Goal: Task Accomplishment & Management: Manage account settings

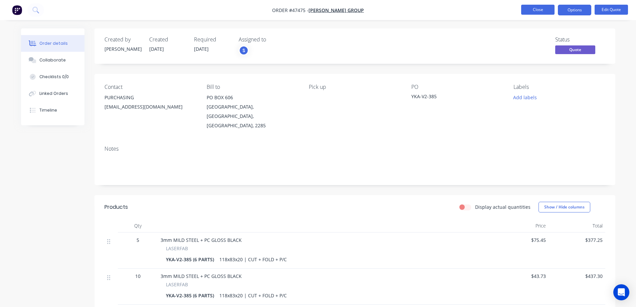
click at [547, 10] on button "Close" at bounding box center [537, 10] width 33 height 10
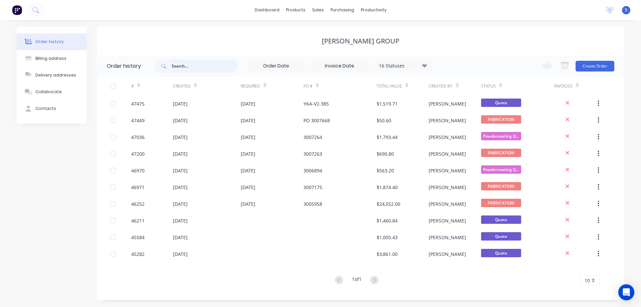
click at [213, 68] on input "text" at bounding box center [205, 65] width 66 height 13
type input "ALL"
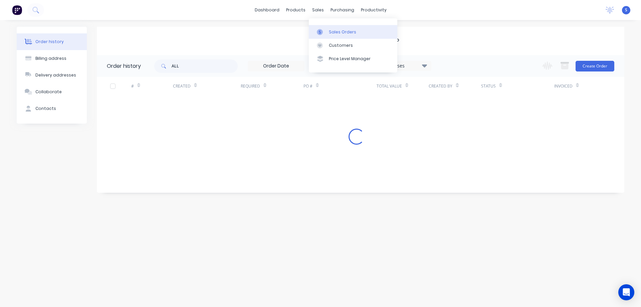
click at [331, 31] on div "Sales Orders" at bounding box center [342, 32] width 27 height 6
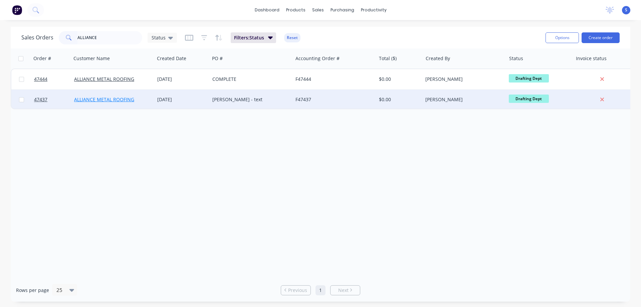
type input "ALLIANCE"
click at [107, 100] on link "ALLIANCE METAL ROOFING" at bounding box center [104, 99] width 60 height 6
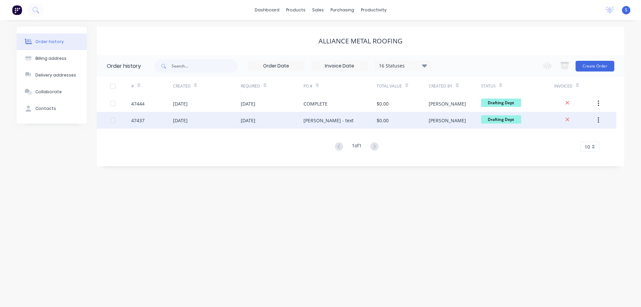
click at [292, 117] on div "03 Sep 2025" at bounding box center [272, 120] width 63 height 17
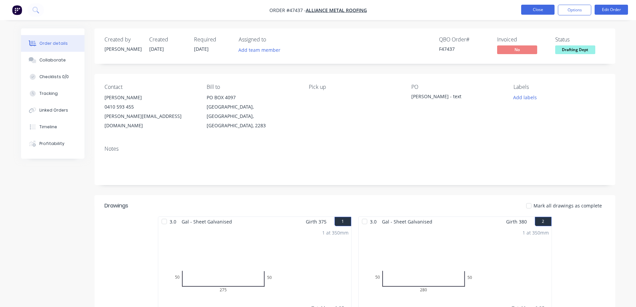
click at [542, 9] on button "Close" at bounding box center [537, 10] width 33 height 10
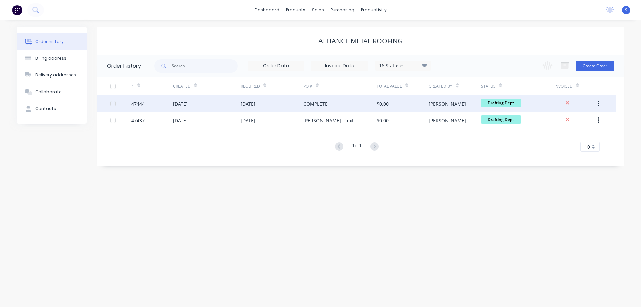
click at [255, 106] on div "03 Sep 2025" at bounding box center [248, 103] width 15 height 7
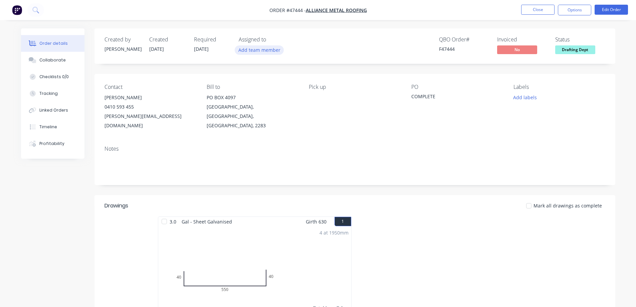
click at [251, 48] on button "Add team member" at bounding box center [259, 49] width 49 height 9
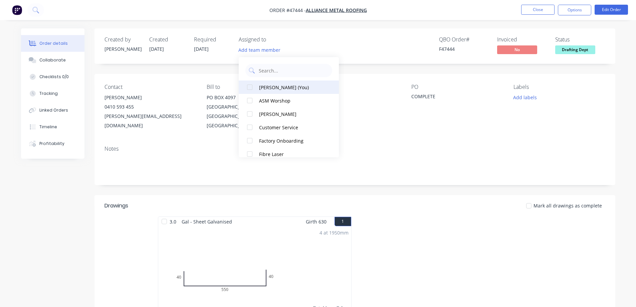
click at [251, 87] on div at bounding box center [249, 86] width 13 height 13
click at [410, 64] on div "Created by Kristie Created 02/09/25 Required 03/09/25 Assigned to S QBO Order #…" at bounding box center [354, 304] width 521 height 552
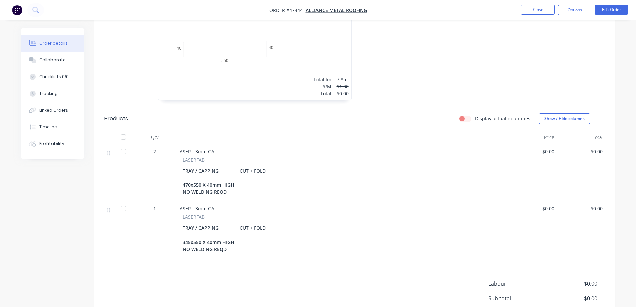
scroll to position [100, 0]
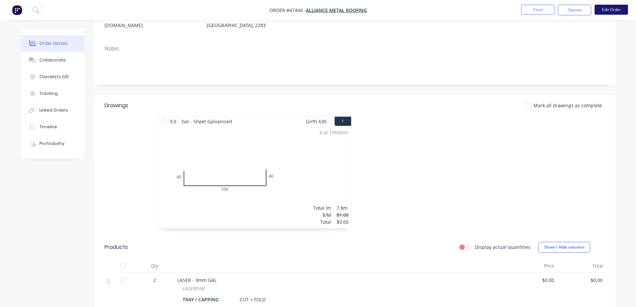
click at [616, 10] on button "Edit Order" at bounding box center [610, 10] width 33 height 10
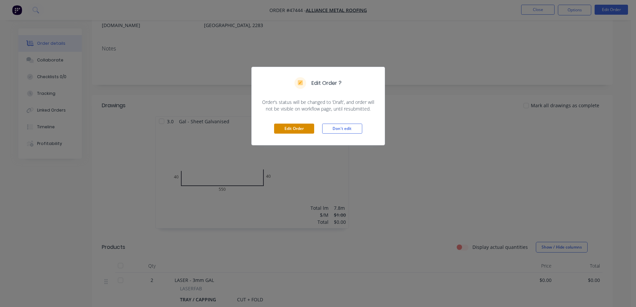
click at [292, 130] on button "Edit Order" at bounding box center [294, 128] width 40 height 10
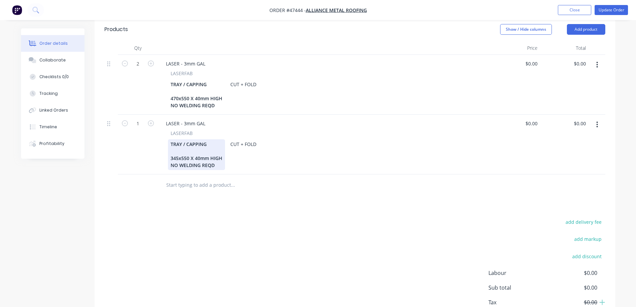
scroll to position [334, 0]
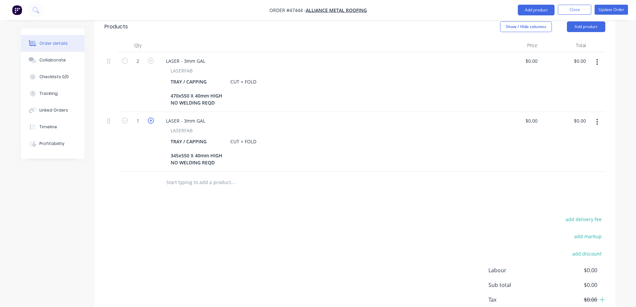
click at [151, 117] on icon "button" at bounding box center [151, 120] width 6 height 6
type input "2"
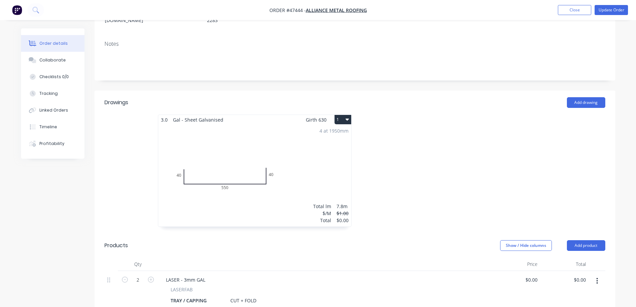
scroll to position [0, 0]
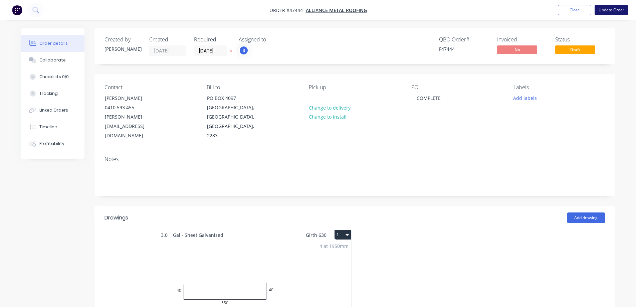
click at [615, 12] on button "Update Order" at bounding box center [610, 10] width 33 height 10
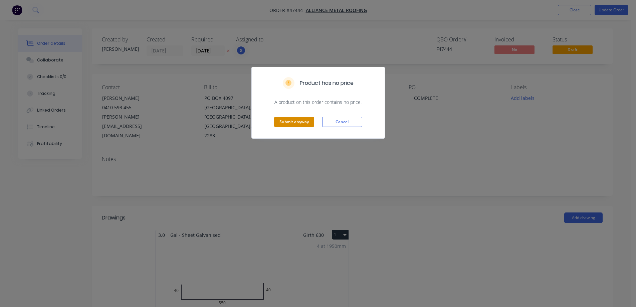
click at [294, 122] on button "Submit anyway" at bounding box center [294, 122] width 40 height 10
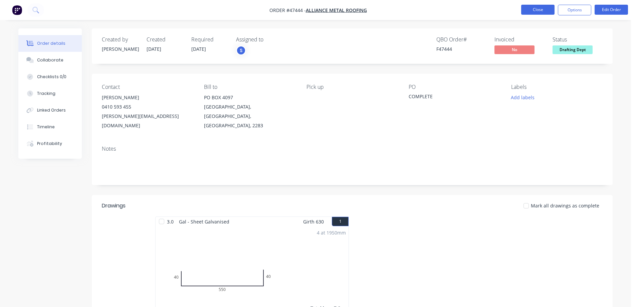
click at [543, 8] on button "Close" at bounding box center [537, 10] width 33 height 10
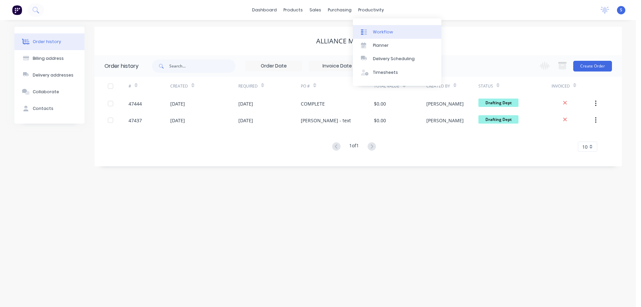
click at [379, 33] on div "Workflow" at bounding box center [383, 32] width 20 height 6
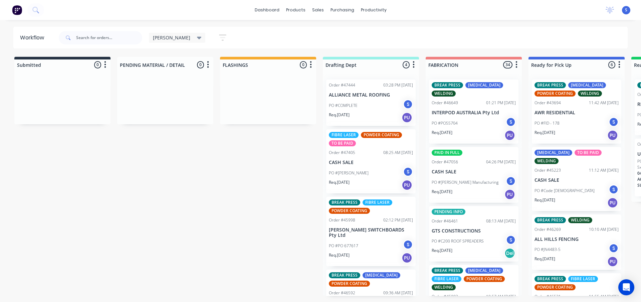
click at [171, 37] on div "[PERSON_NAME]" at bounding box center [177, 38] width 49 height 6
click at [166, 87] on button "None" at bounding box center [189, 87] width 71 height 8
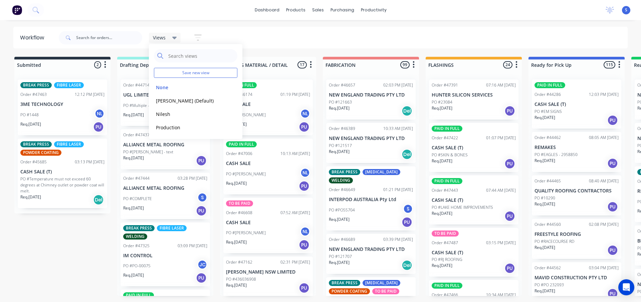
click at [336, 34] on div "Views Save new view None edit [PERSON_NAME] (Default) edit Nilesh edit Producti…" at bounding box center [342, 38] width 570 height 20
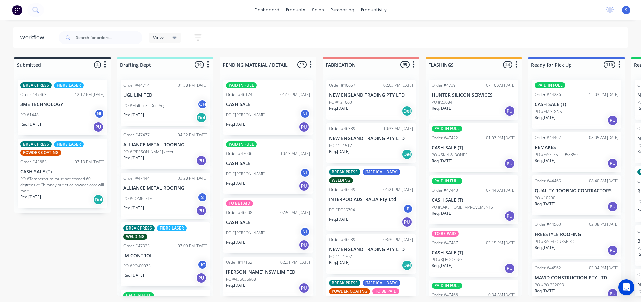
click at [159, 161] on div "Req. [DATE] PU" at bounding box center [165, 160] width 84 height 11
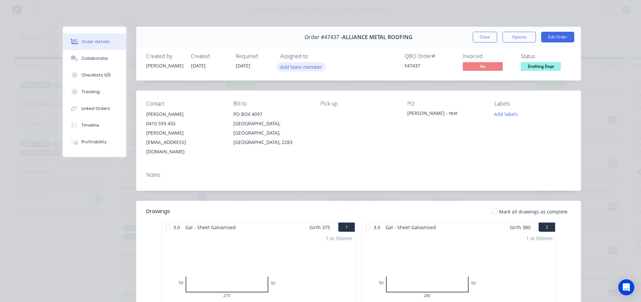
click at [287, 64] on button "Add team member" at bounding box center [301, 66] width 49 height 9
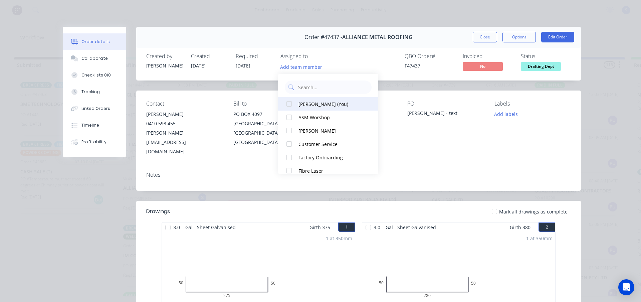
click at [302, 105] on div "[PERSON_NAME] (You)" at bounding box center [331, 103] width 67 height 7
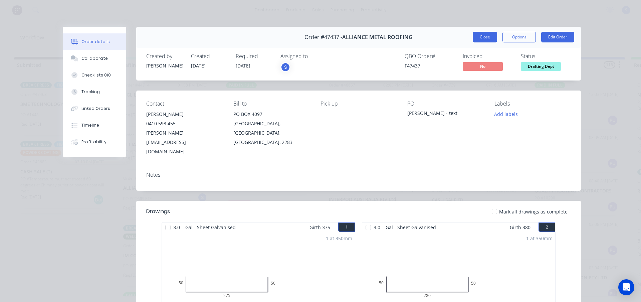
click at [480, 37] on button "Close" at bounding box center [485, 37] width 24 height 11
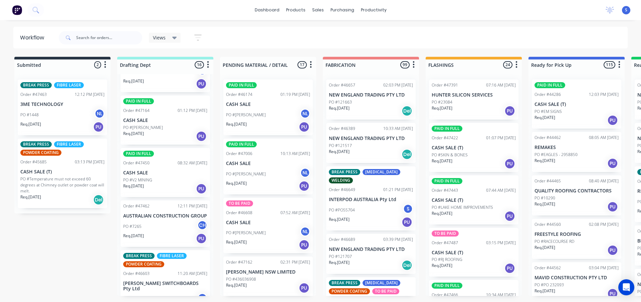
scroll to position [234, 0]
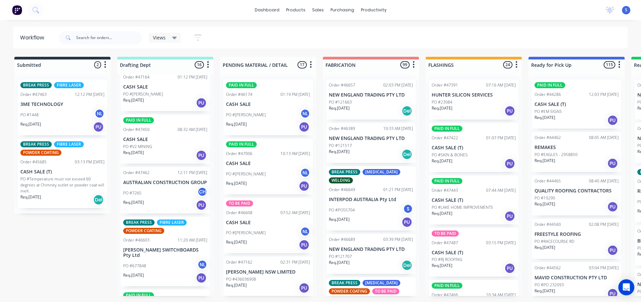
click at [151, 146] on p "PO #V2 MINING" at bounding box center [137, 147] width 29 height 6
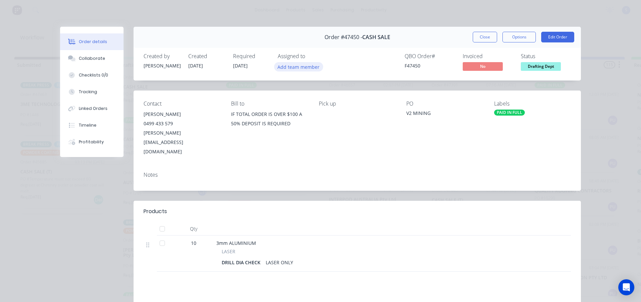
click at [302, 66] on button "Add team member" at bounding box center [298, 66] width 49 height 9
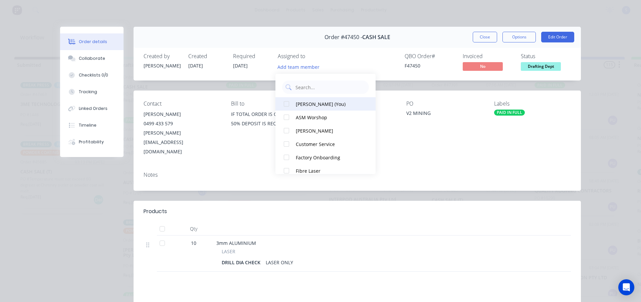
click at [306, 105] on div "[PERSON_NAME] (You)" at bounding box center [329, 103] width 67 height 7
click at [347, 56] on div "QBO Order # F47450 Invoiced No Status Drafting Dept" at bounding box center [457, 62] width 226 height 19
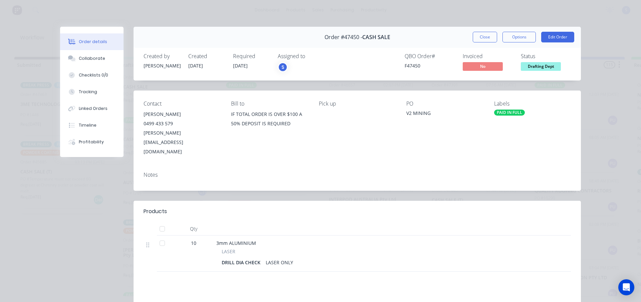
click at [489, 41] on button "Close" at bounding box center [485, 37] width 24 height 11
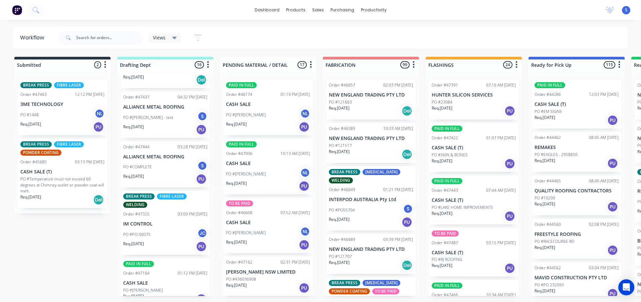
scroll to position [0, 0]
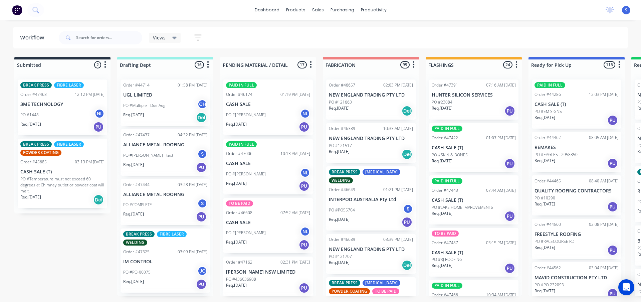
click at [178, 36] on div "Views" at bounding box center [165, 38] width 32 height 10
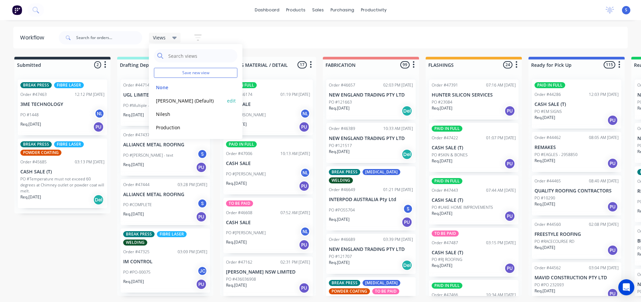
click at [164, 104] on button "[PERSON_NAME] (Default)" at bounding box center [189, 101] width 71 height 8
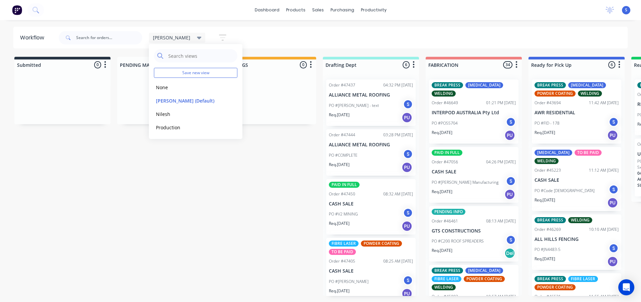
click at [259, 38] on div "[PERSON_NAME] Save new view None edit [PERSON_NAME] (Default) edit [PERSON_NAME…" at bounding box center [342, 38] width 570 height 20
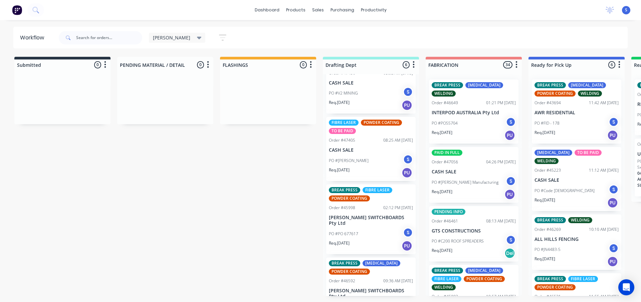
scroll to position [141, 0]
